Goal: Check status: Check status

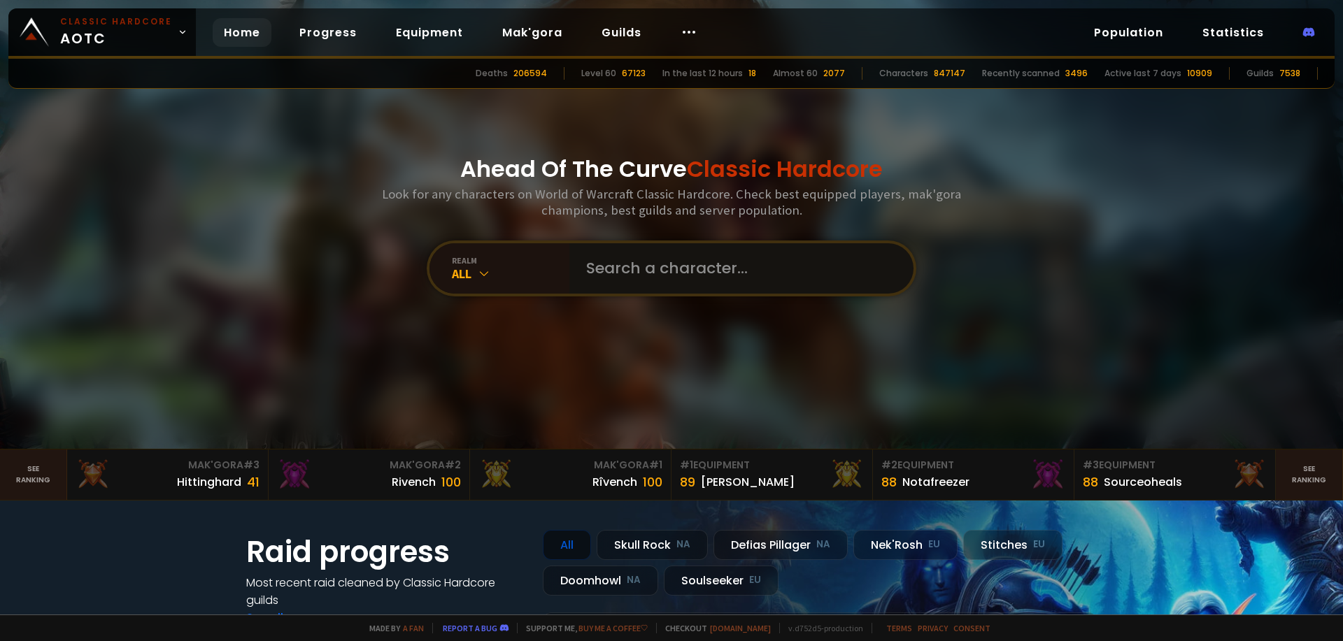
click at [648, 265] on input "text" at bounding box center [737, 268] width 319 height 50
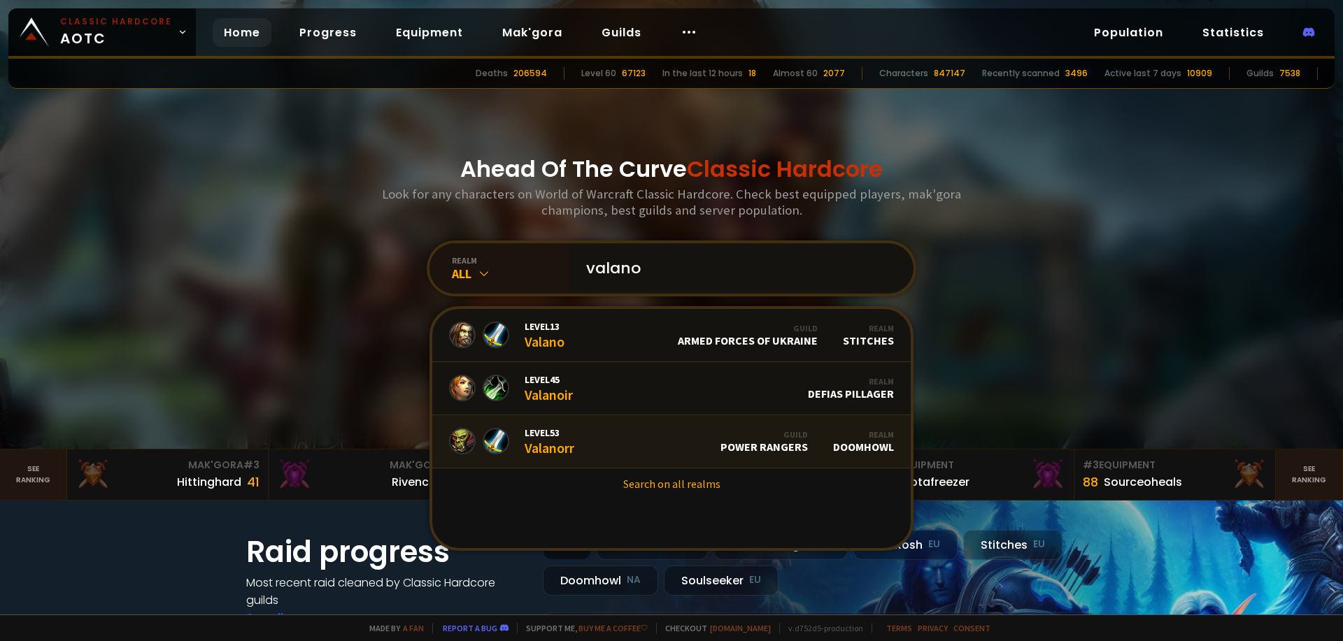
type input "valano"
click at [601, 439] on link "Level 53 Valanorr Guild Power Rangers Realm Doomhowl" at bounding box center [671, 441] width 478 height 53
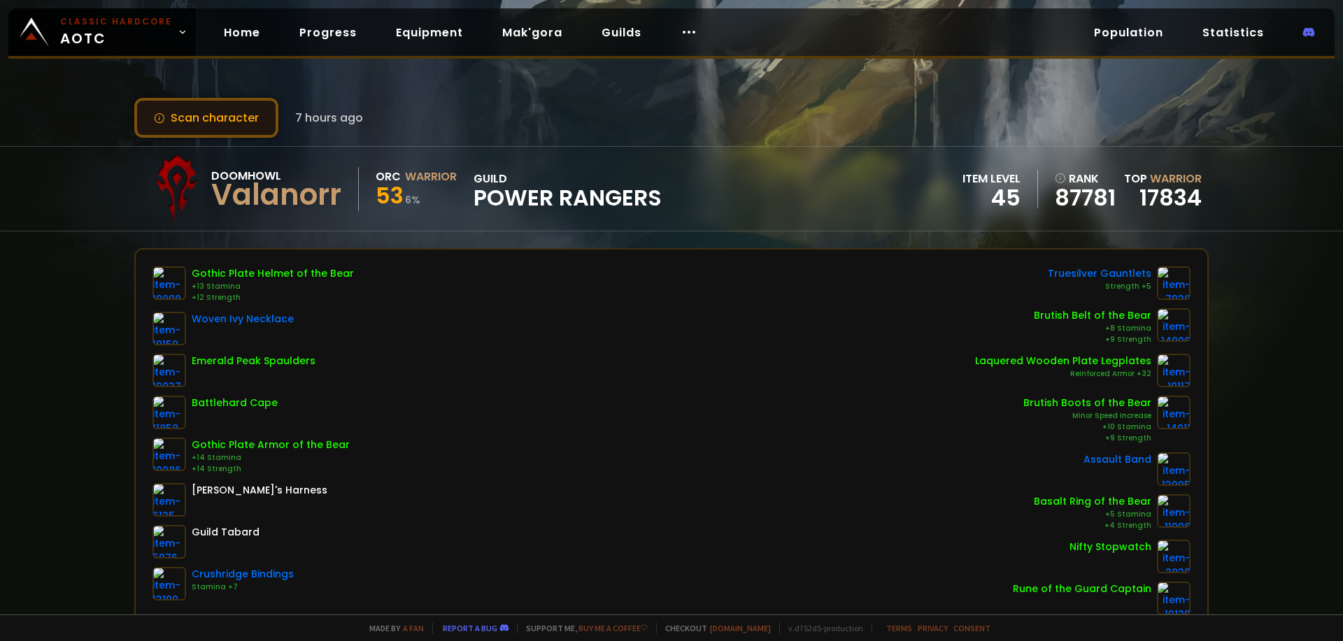
click at [224, 126] on button "Scan character" at bounding box center [206, 118] width 144 height 40
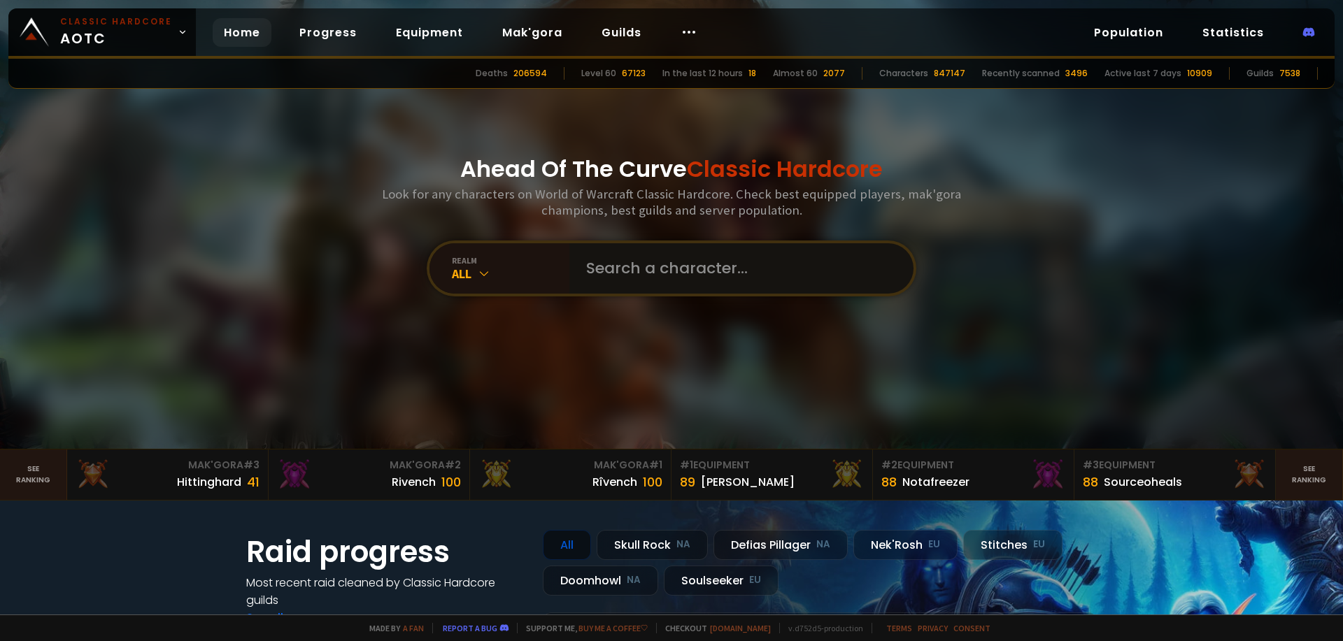
click at [643, 264] on input "text" at bounding box center [737, 268] width 319 height 50
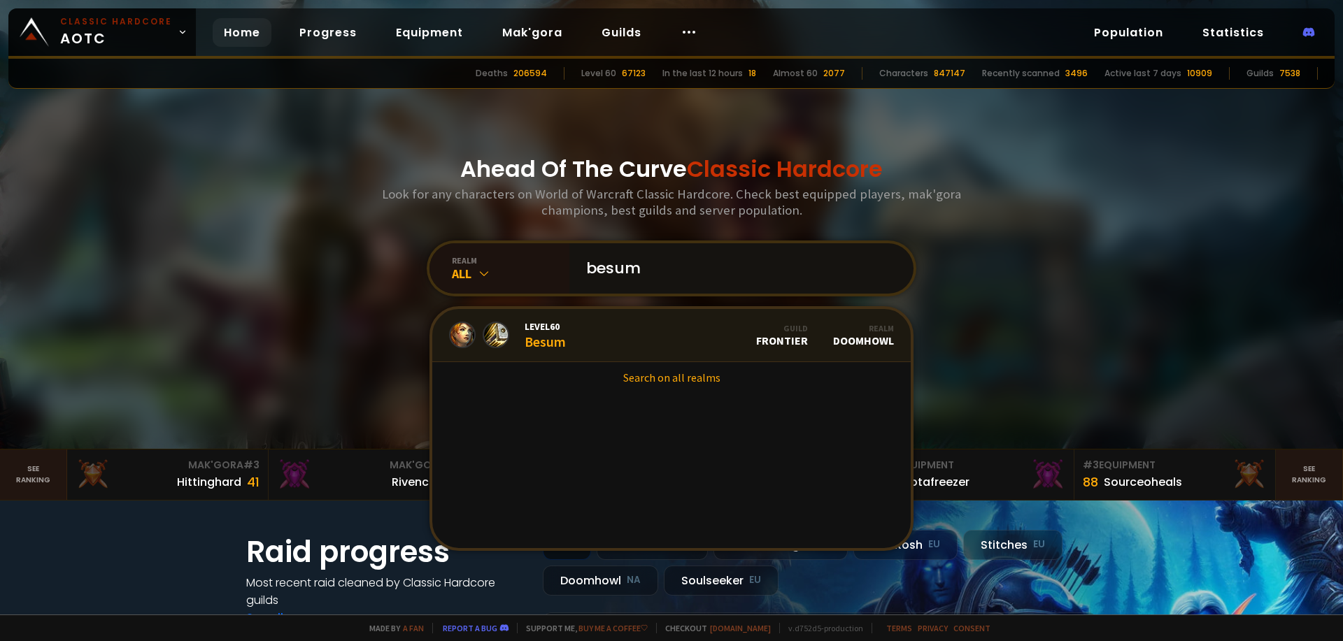
type input "besum"
click at [577, 347] on link "Level 60 Besum Guild Frontier Realm Doomhowl" at bounding box center [671, 335] width 478 height 53
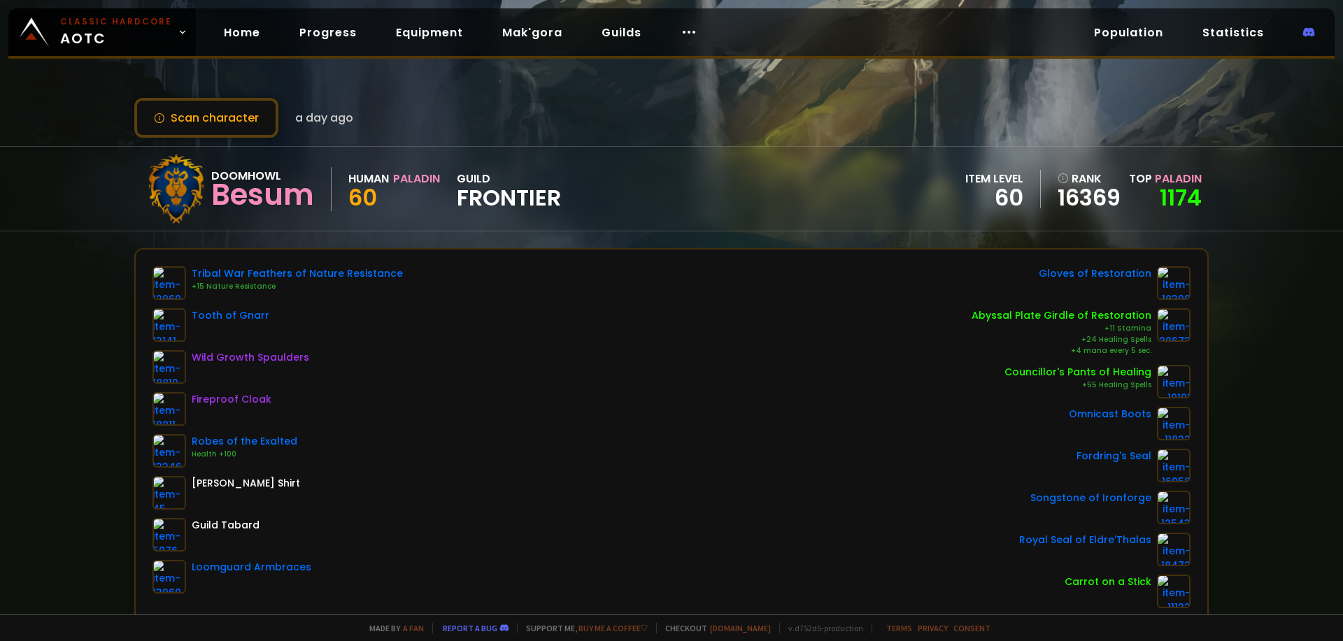
click at [516, 145] on div "Scan character a day ago Doomhowl Besum Human Paladin 60 guild Frontier item le…" at bounding box center [671, 307] width 1343 height 615
